Goal: Task Accomplishment & Management: Complete application form

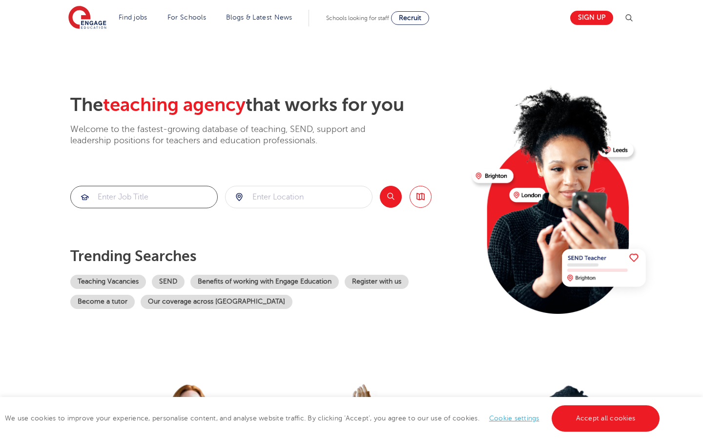
click at [147, 196] on input "search" at bounding box center [144, 196] width 147 height 21
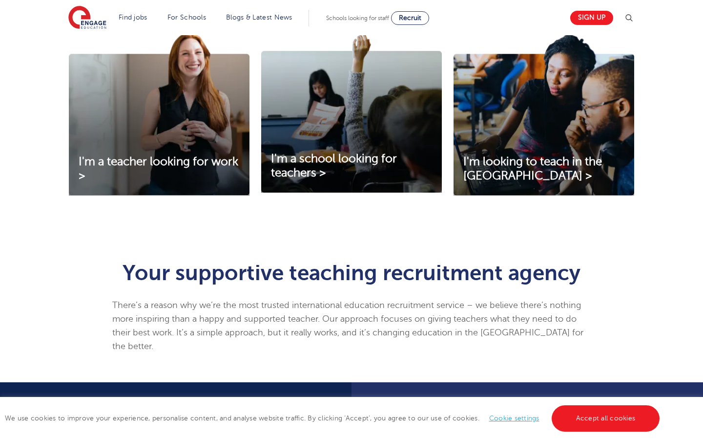
scroll to position [354, 0]
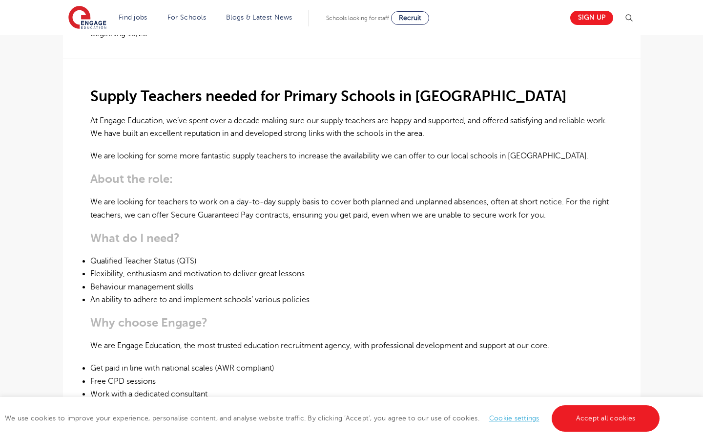
scroll to position [137, 0]
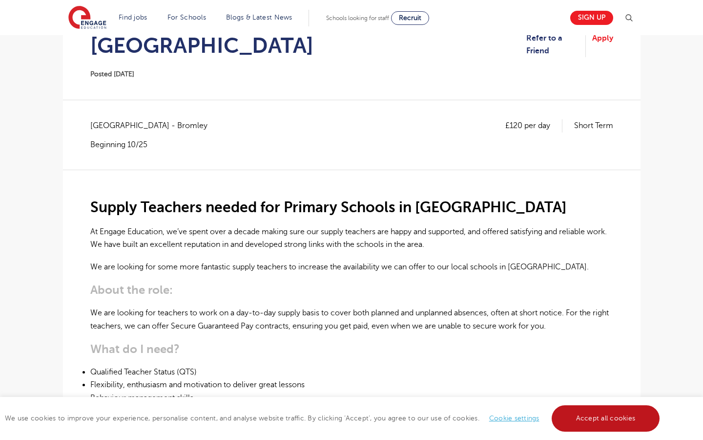
click at [611, 419] on link "Accept all cookies" at bounding box center [606, 418] width 108 height 26
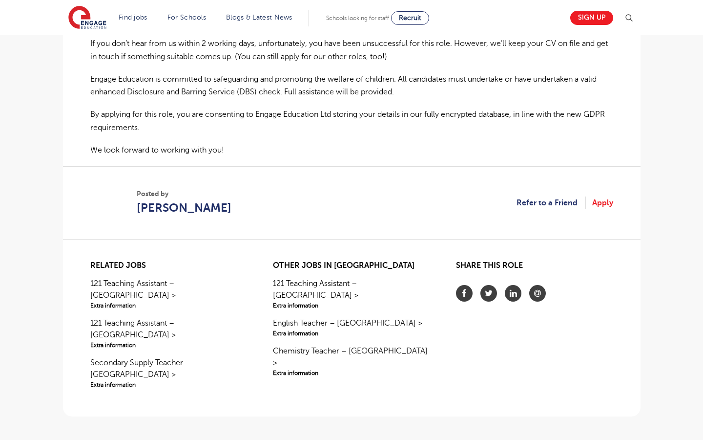
scroll to position [713, 0]
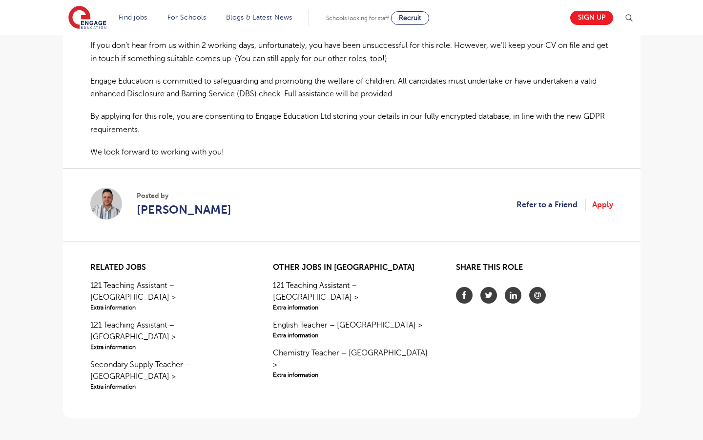
click at [610, 203] on section "Posted by Jason Giger Refer to a Friend Apply" at bounding box center [351, 204] width 523 height 73
click at [605, 198] on link "Apply" at bounding box center [602, 204] width 21 height 13
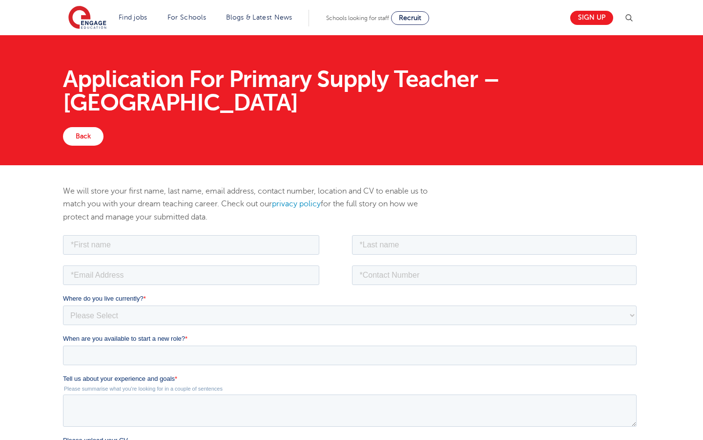
drag, startPoint x: 262, startPoint y: 263, endPoint x: 262, endPoint y: 256, distance: 6.8
click at [262, 257] on form "Job Position Job Sector Job ID Job Number Job Owner Where do you live currently…" at bounding box center [352, 409] width 578 height 354
click at [262, 246] on input "text" at bounding box center [191, 244] width 256 height 20
click at [211, 272] on input "email" at bounding box center [191, 275] width 256 height 20
click at [184, 243] on input "Jes" at bounding box center [191, 244] width 256 height 20
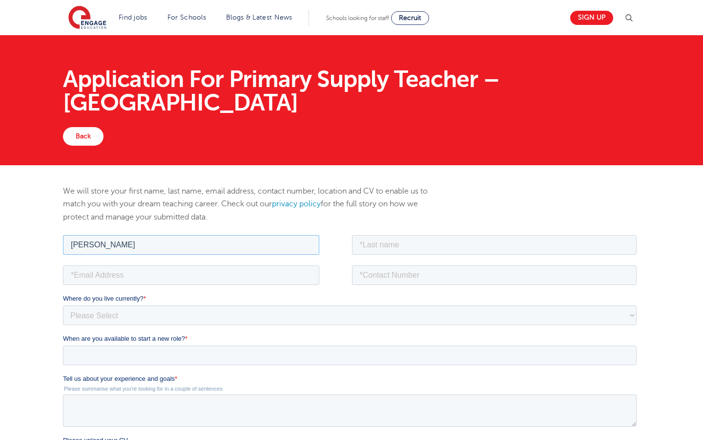
type input "Jessica"
click at [408, 253] on input "text" at bounding box center [494, 244] width 285 height 20
type input "Parsons"
click at [367, 277] on input "tel" at bounding box center [494, 275] width 285 height 20
type input "07951043602"
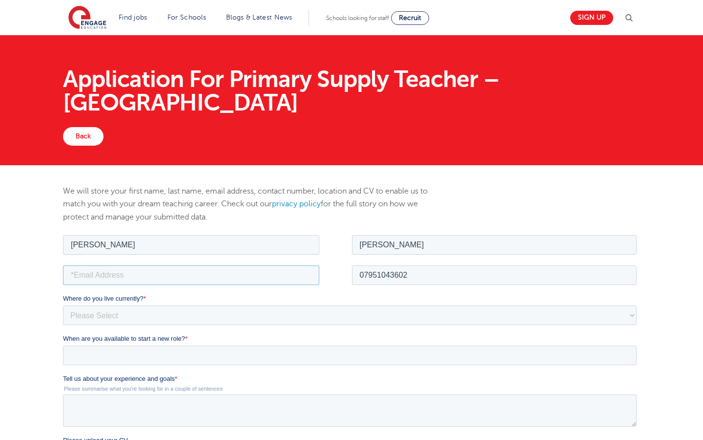
click at [225, 274] on input "email" at bounding box center [191, 275] width 256 height 20
type input "jessicasabinaparsons@gmail.com"
click at [166, 320] on select "Please Select UK Canada Ireland Australia New Zealand Europe USA South Africa J…" at bounding box center [350, 315] width 574 height 20
select select "UK"
click at [63, 305] on select "Please Select UK Canada Ireland Australia New Zealand Europe USA South Africa J…" at bounding box center [350, 315] width 574 height 20
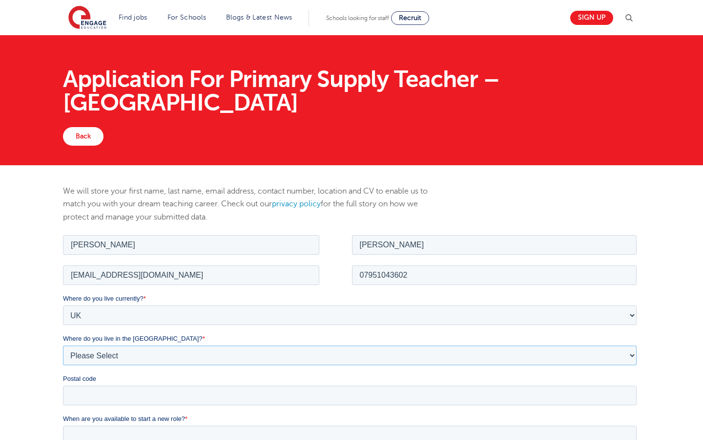
click at [155, 354] on select "Please Select Overseas Barnsley Bedfordshire Berkshire Bournemouth Bracknell Fo…" at bounding box center [350, 355] width 574 height 20
select select "London"
click at [63, 345] on select "Please Select Overseas Barnsley Bedfordshire Berkshire Bournemouth Bracknell Fo…" at bounding box center [350, 355] width 574 height 20
click at [155, 383] on div "Postal code" at bounding box center [352, 388] width 578 height 31
click at [154, 388] on input "Postal code" at bounding box center [350, 395] width 574 height 20
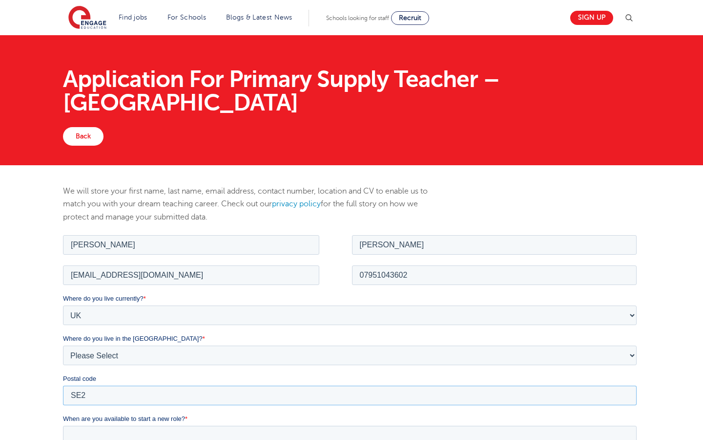
type input "SE20 7RN"
click at [163, 431] on input "When are you available to start a new role? *" at bounding box center [350, 435] width 574 height 20
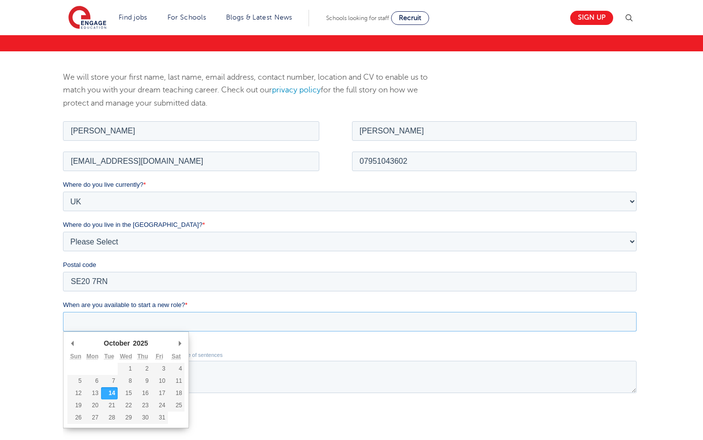
scroll to position [116, 0]
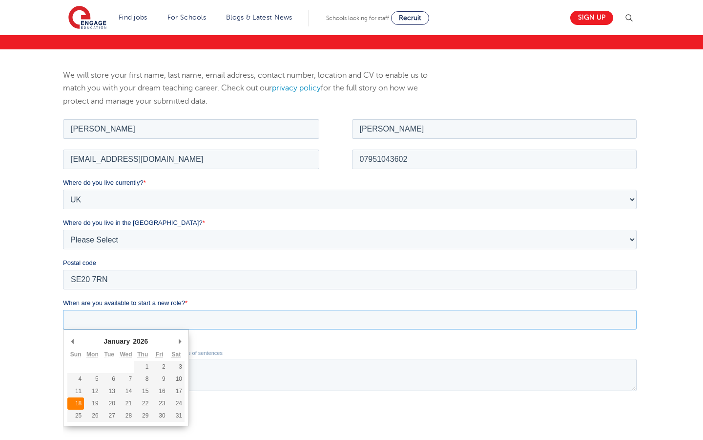
type div "2026-01-18"
type input "2026/01/18"
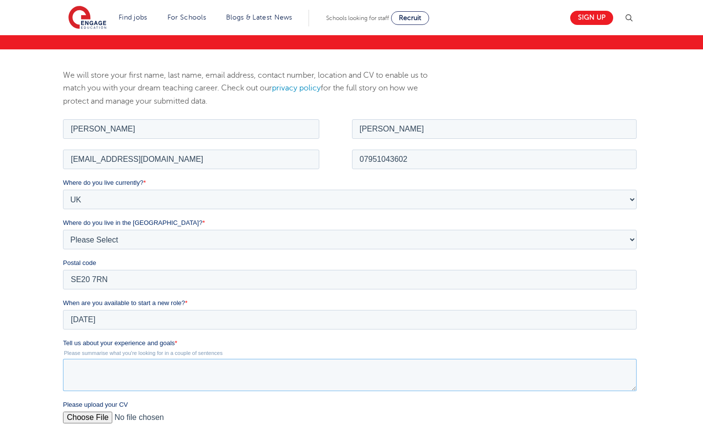
click at [93, 382] on textarea "Tell us about your experience and goals *" at bounding box center [350, 374] width 574 height 32
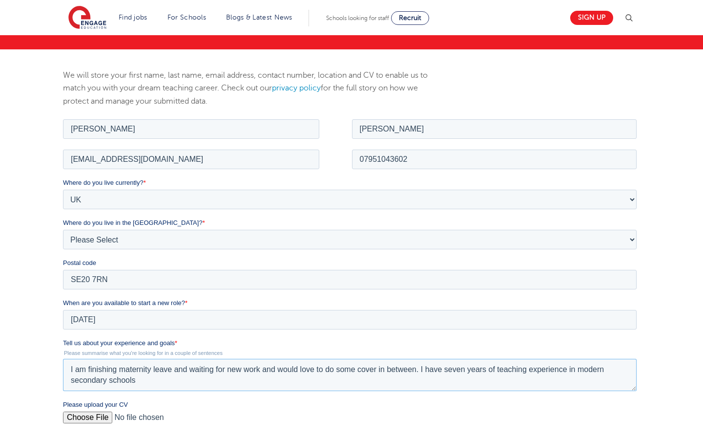
drag, startPoint x: 614, startPoint y: 371, endPoint x: 583, endPoint y: 371, distance: 31.7
click at [583, 371] on textarea "I am finishing maternity leave and waiting for new work and would love to do so…" at bounding box center [350, 374] width 574 height 32
click at [452, 388] on textarea "I am finishing maternity leave and waiting for new work and would love to do so…" at bounding box center [350, 374] width 574 height 32
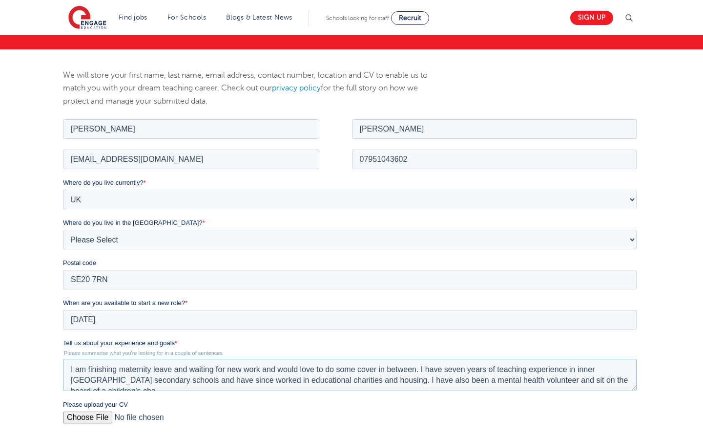
scroll to position [5, 0]
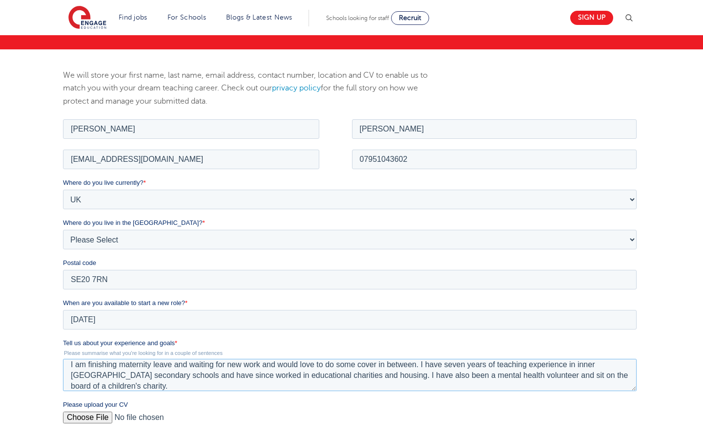
type textarea "I am finishing maternity leave and waiting for new work and would love to do so…"
click at [96, 415] on input "Please upload your CV" at bounding box center [350, 421] width 574 height 20
type input "C:\fakepath\Jessica Sabina Parsons CV EDUCATION.docx"
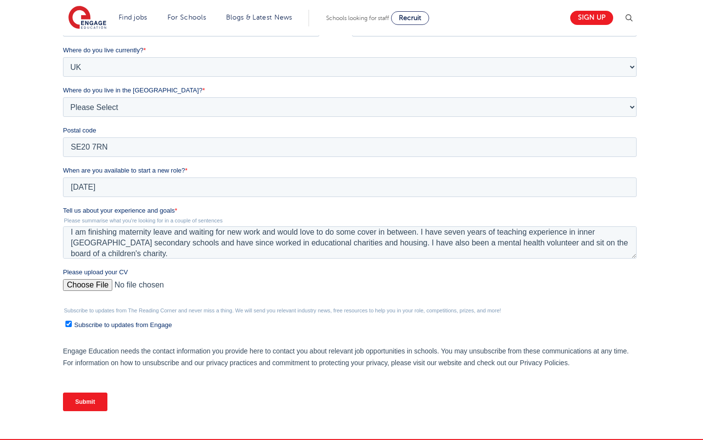
scroll to position [327, 0]
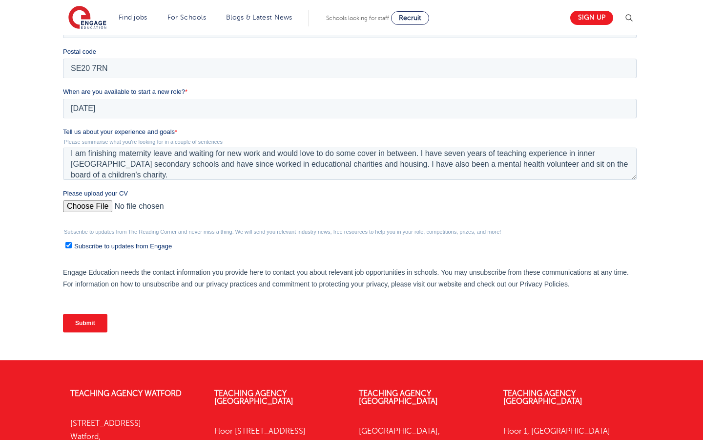
drag, startPoint x: 88, startPoint y: 323, endPoint x: 306, endPoint y: 247, distance: 230.1
click at [305, 247] on form "Job Position Job Sector Job ID Job Number Job Owner Jessica Parsons jessicasabi…" at bounding box center [352, 123] width 578 height 434
click at [156, 170] on textarea "I am finishing maternity leave and waiting for new work and would love to do so…" at bounding box center [350, 163] width 574 height 32
click at [173, 167] on textarea "I am finishing maternity leave and waiting for new work and would love to do so…" at bounding box center [350, 163] width 574 height 32
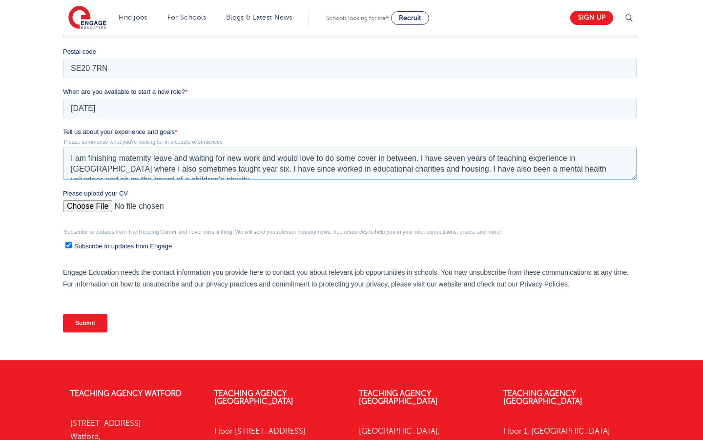
scroll to position [11, 0]
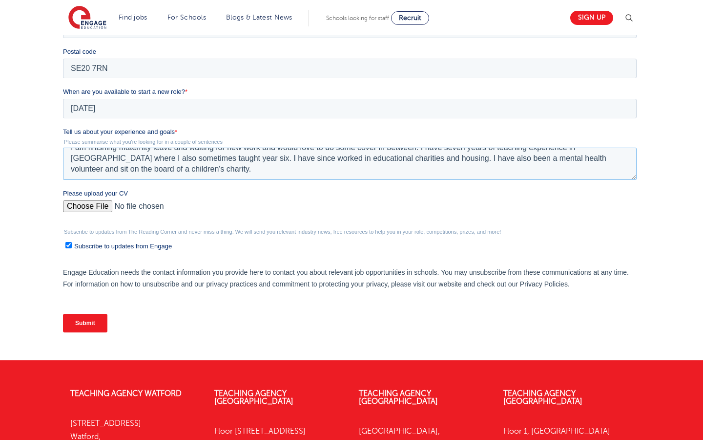
type textarea "I am finishing maternity leave and waiting for new work and would love to do so…"
click at [92, 322] on input "Submit" at bounding box center [85, 323] width 44 height 19
